Goal: Book appointment/travel/reservation

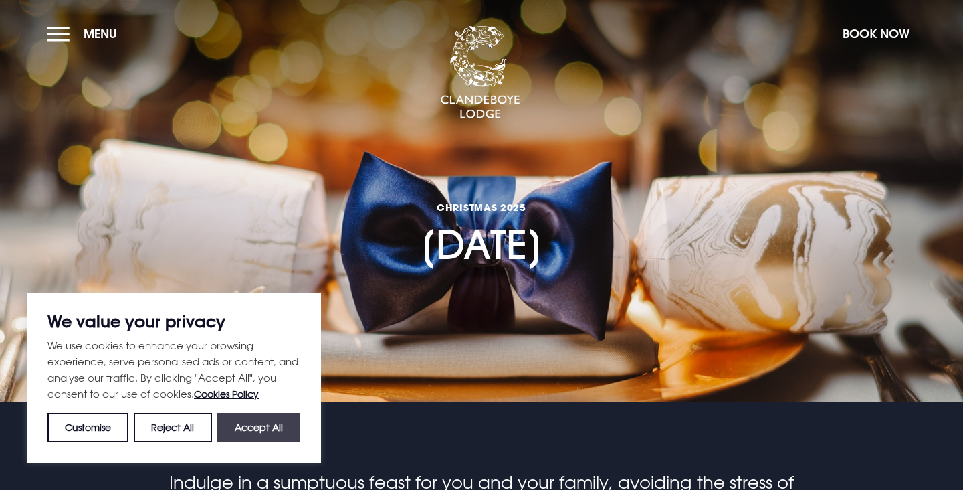
click at [266, 423] on button "Accept All" at bounding box center [258, 427] width 83 height 29
checkbox input "true"
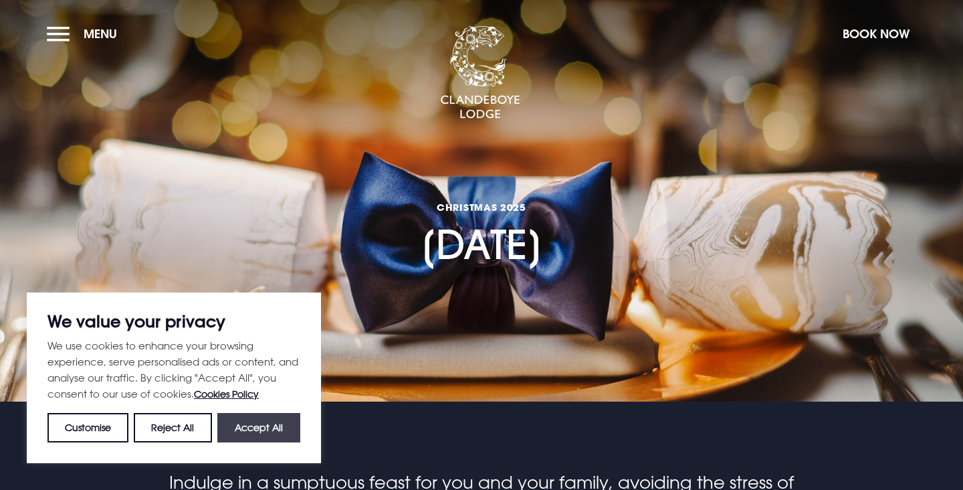
checkbox input "true"
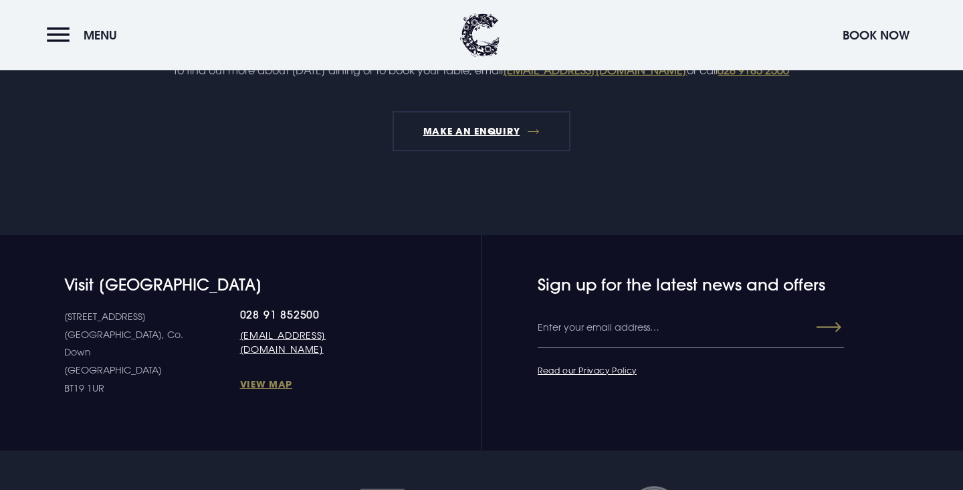
scroll to position [1596, 0]
click at [64, 29] on button "Menu" at bounding box center [85, 35] width 77 height 29
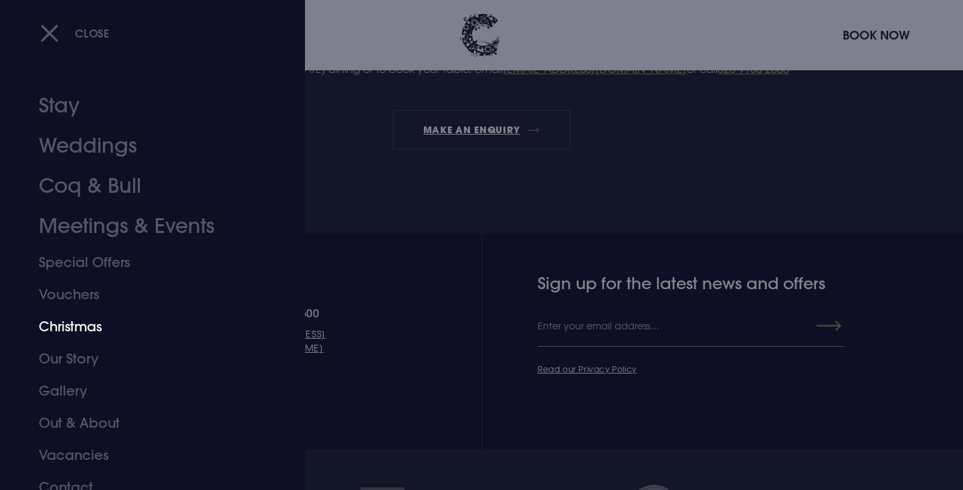
click at [84, 320] on link "Christmas" at bounding box center [144, 326] width 211 height 32
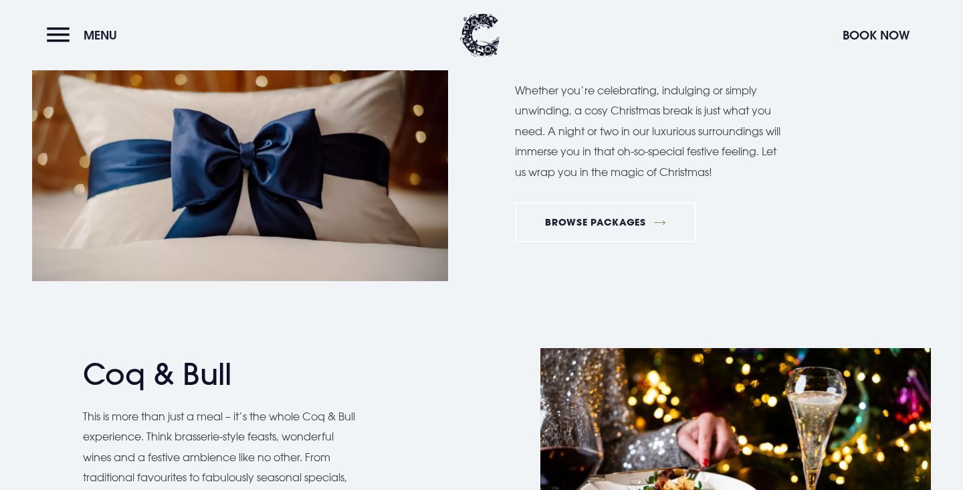
scroll to position [1719, 0]
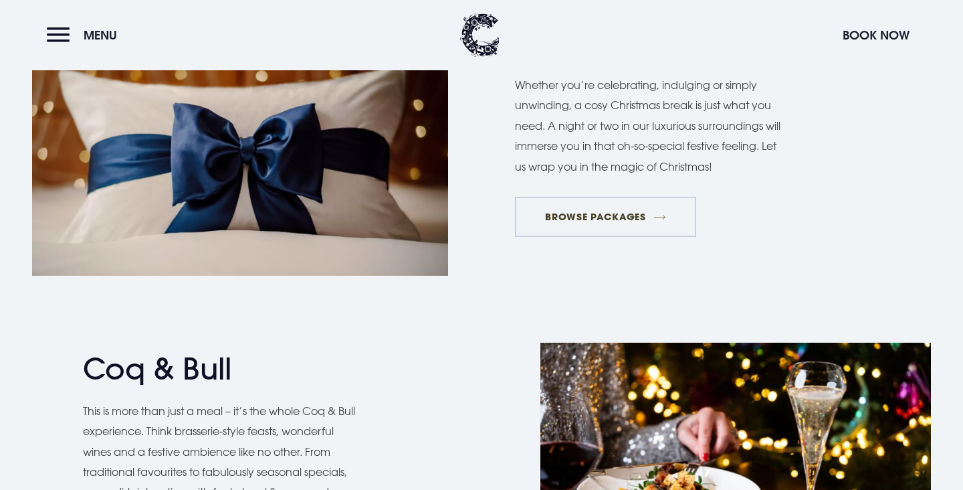
click at [609, 228] on link "BROWSE PACKAGES" at bounding box center [605, 217] width 181 height 40
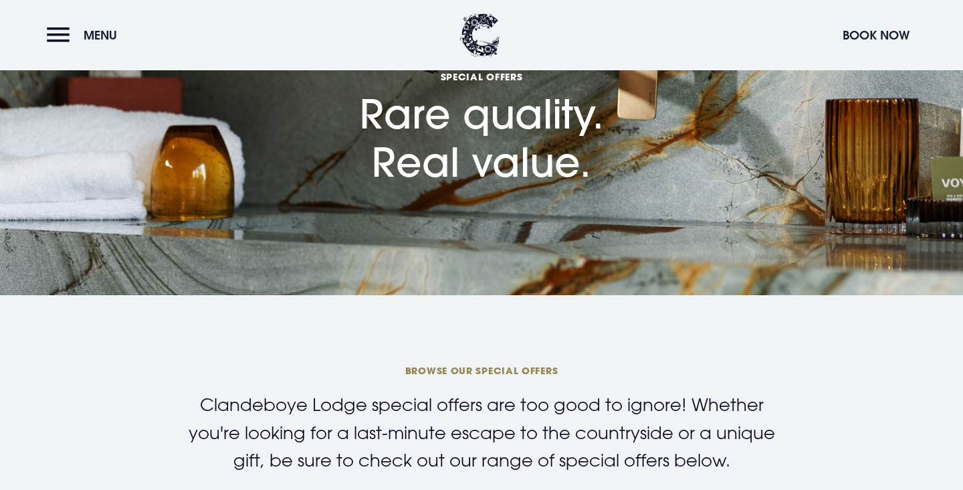
scroll to position [35, 0]
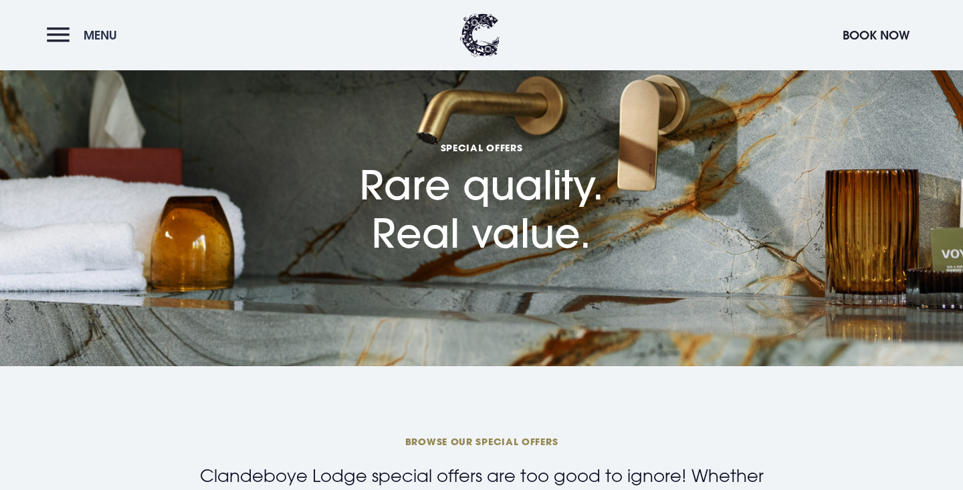
click at [81, 33] on button "Menu" at bounding box center [85, 35] width 77 height 29
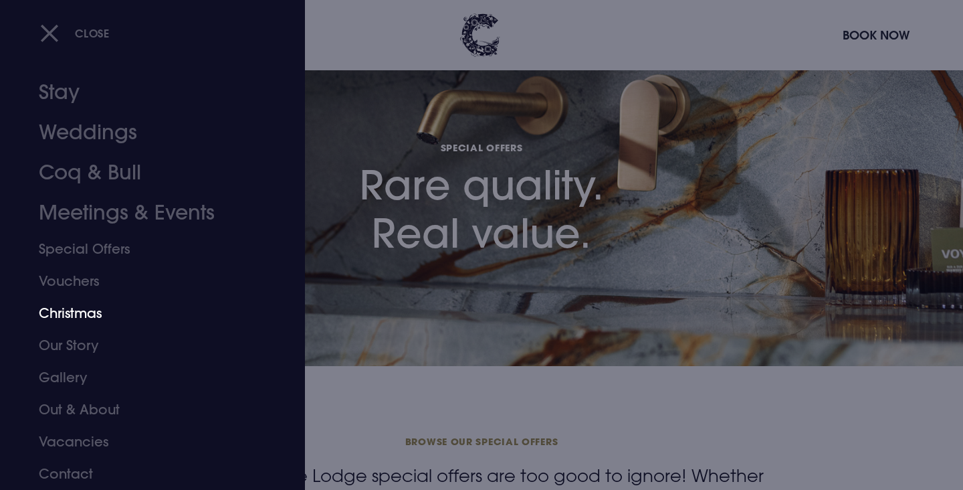
scroll to position [13, 0]
click at [74, 93] on link "Stay" at bounding box center [144, 92] width 211 height 40
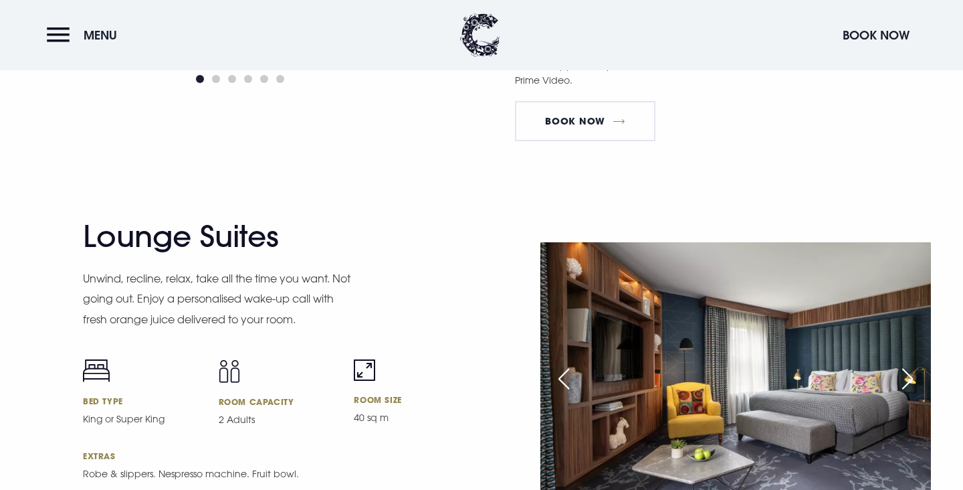
scroll to position [2603, 0]
